Goal: Navigation & Orientation: Find specific page/section

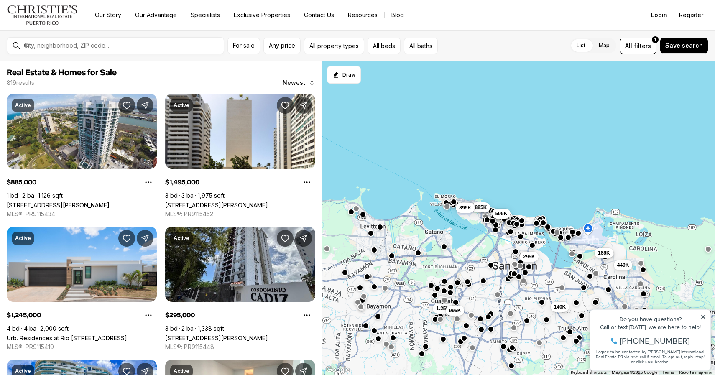
click at [62, 40] on div at bounding box center [121, 45] width 203 height 14
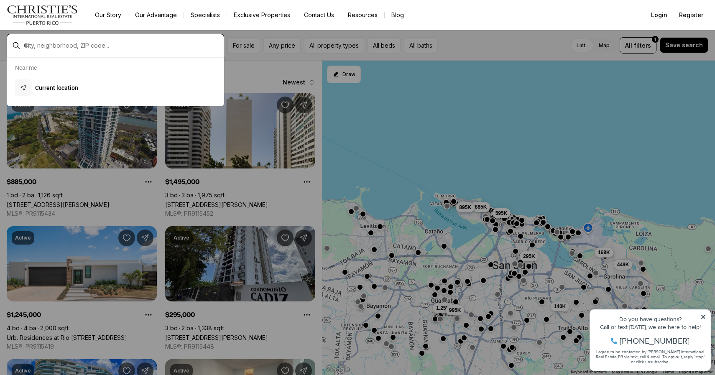
click at [62, 42] on input "text" at bounding box center [122, 46] width 196 height 8
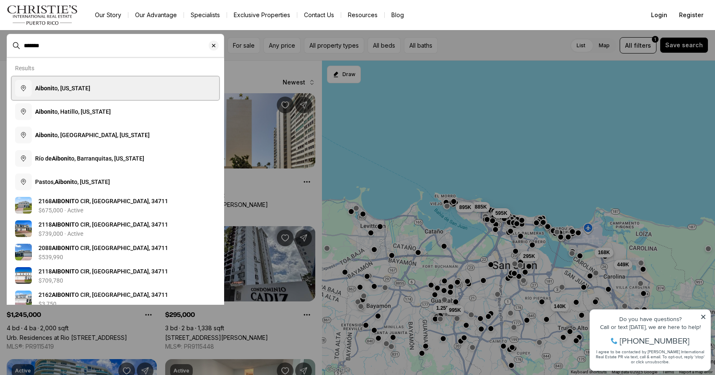
click at [54, 89] on b "Aibonit" at bounding box center [44, 88] width 19 height 7
type input "**********"
